Goal: Find specific page/section: Find specific page/section

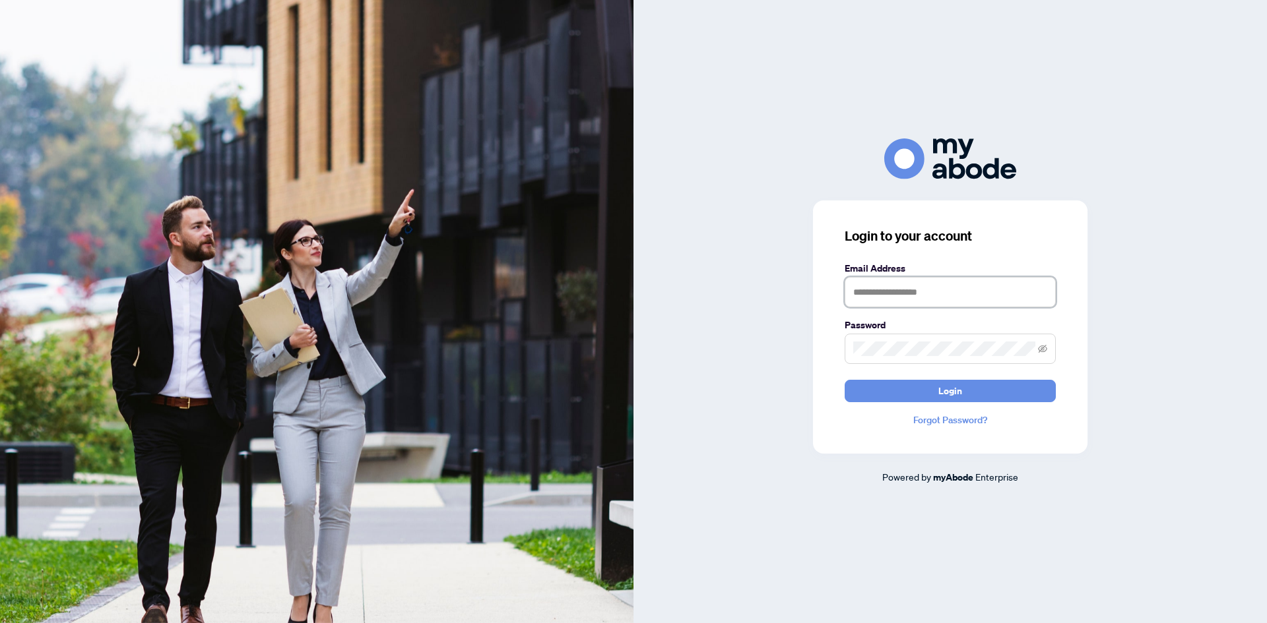
click at [899, 297] on input "text" at bounding box center [949, 292] width 211 height 30
type input "**********"
click at [973, 391] on button "Login" at bounding box center [949, 391] width 211 height 22
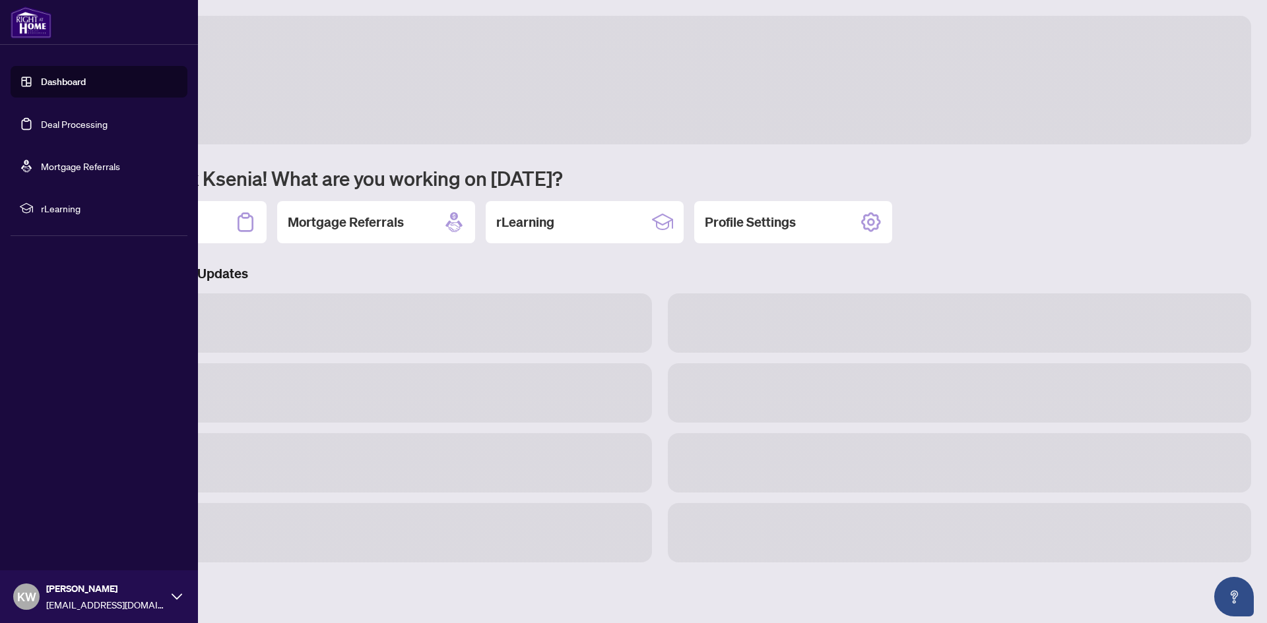
click at [41, 125] on link "Deal Processing" at bounding box center [74, 124] width 67 height 12
